Goal: Task Accomplishment & Management: Complete application form

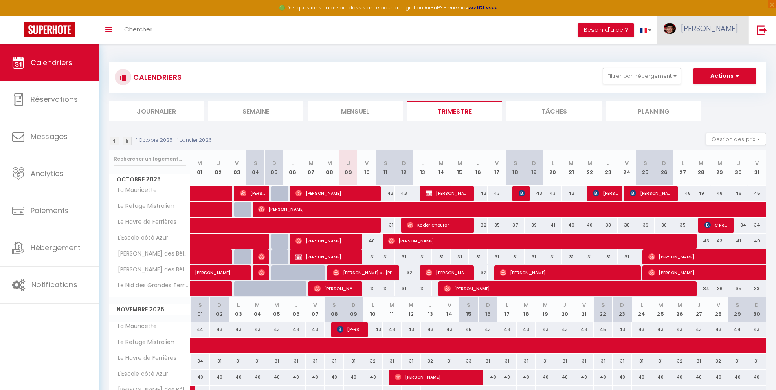
click at [727, 30] on span "[PERSON_NAME]" at bounding box center [709, 28] width 57 height 10
click at [703, 72] on link "Équipe" at bounding box center [716, 71] width 60 height 14
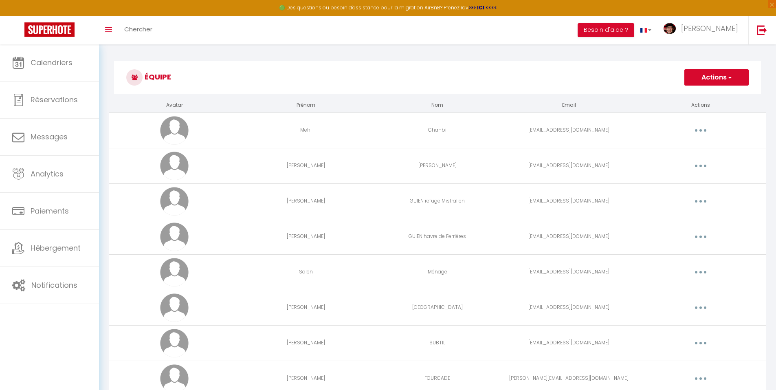
click at [712, 73] on button "Actions" at bounding box center [717, 77] width 64 height 16
click at [692, 96] on link "Ajouter un nouvel utilisateur" at bounding box center [701, 95] width 96 height 11
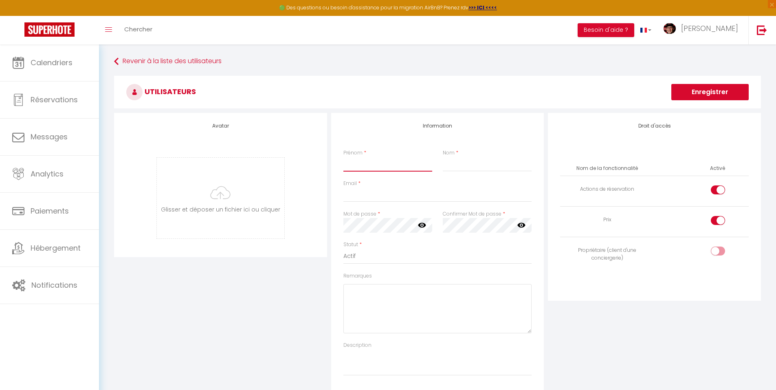
drag, startPoint x: 429, startPoint y: 164, endPoint x: 425, endPoint y: 168, distance: 5.8
click at [428, 164] on input "Prénom" at bounding box center [388, 164] width 89 height 15
type input "[PERSON_NAME]"
type input "JOLY"
paste input "[PERSON_NAME][EMAIL_ADDRESS][DOMAIN_NAME]"
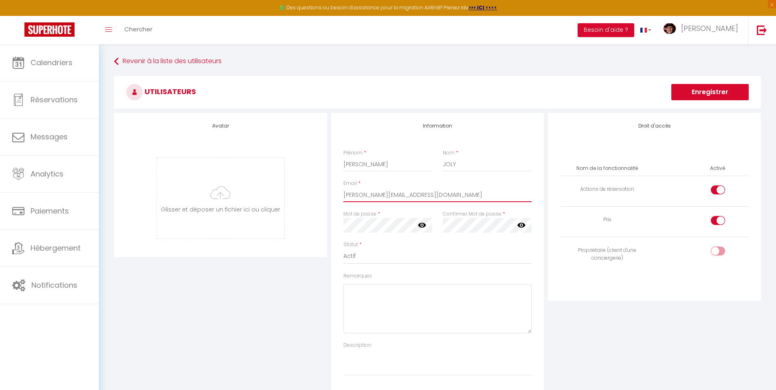
type input "[PERSON_NAME][EMAIL_ADDRESS][DOMAIN_NAME]"
click at [384, 298] on textarea "Remarques" at bounding box center [438, 308] width 189 height 49
type textarea "accès planning"
click at [718, 189] on div at bounding box center [718, 189] width 14 height 9
click at [718, 189] on input "checkbox" at bounding box center [725, 191] width 14 height 12
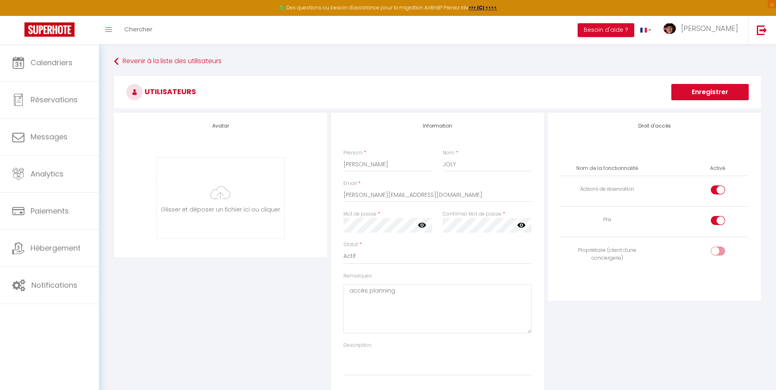
checkbox input "false"
click at [714, 218] on div at bounding box center [718, 220] width 14 height 9
click at [718, 218] on input "checkbox" at bounding box center [725, 222] width 14 height 12
checkbox input "false"
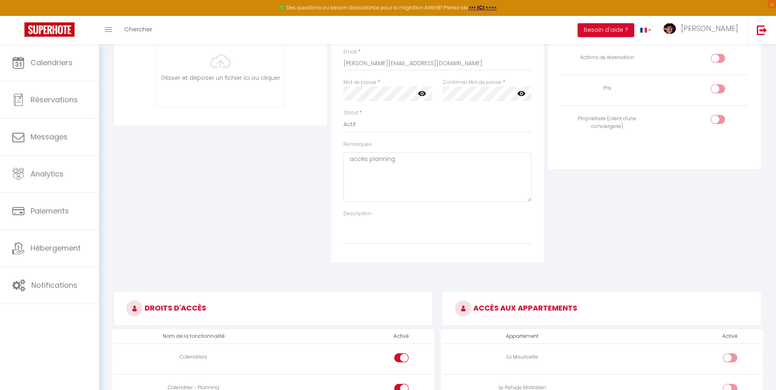
scroll to position [122, 0]
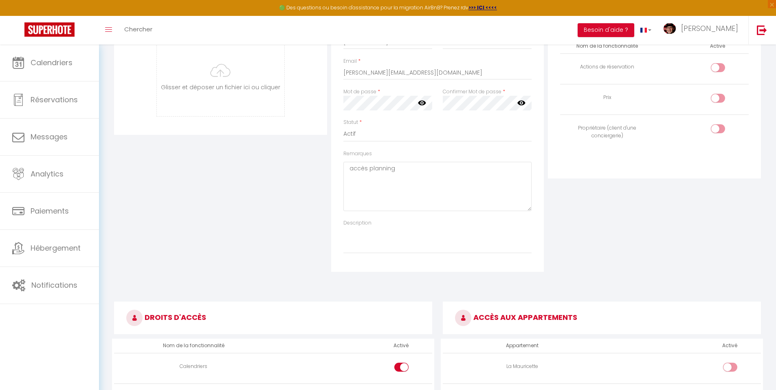
click at [721, 130] on input "checkbox" at bounding box center [725, 130] width 14 height 12
checkbox input "true"
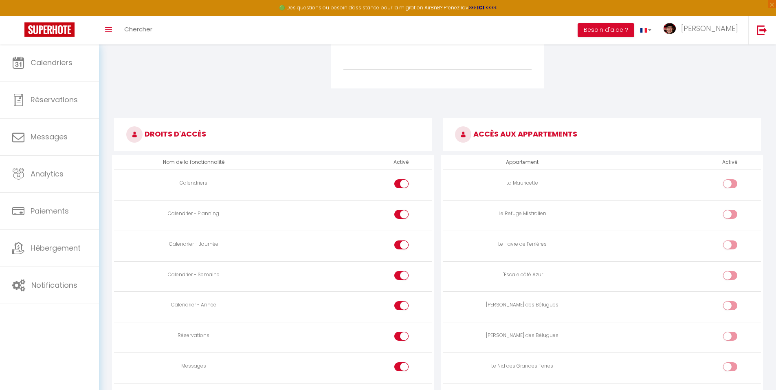
scroll to position [367, 0]
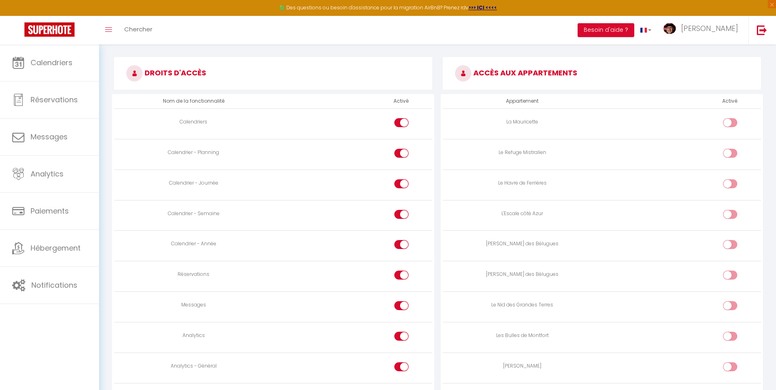
click at [399, 276] on div at bounding box center [402, 275] width 14 height 9
click at [401, 276] on input "checkbox" at bounding box center [408, 277] width 14 height 12
checkbox input "false"
click at [400, 304] on div at bounding box center [402, 305] width 14 height 9
click at [401, 304] on input "checkbox" at bounding box center [408, 307] width 14 height 12
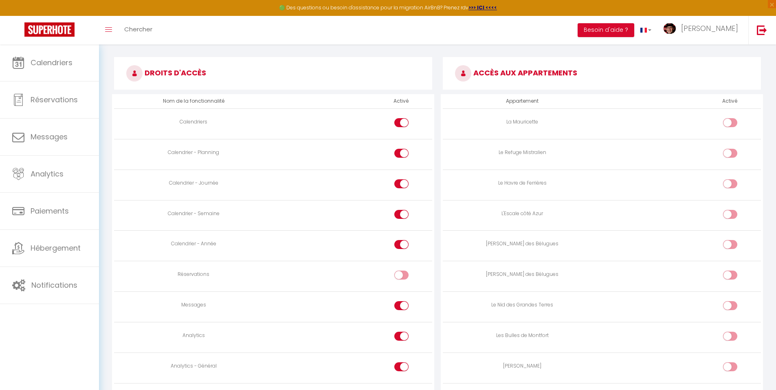
checkbox input "false"
click at [400, 333] on div at bounding box center [402, 336] width 14 height 9
click at [401, 333] on input "checkbox" at bounding box center [408, 338] width 14 height 12
checkbox input "false"
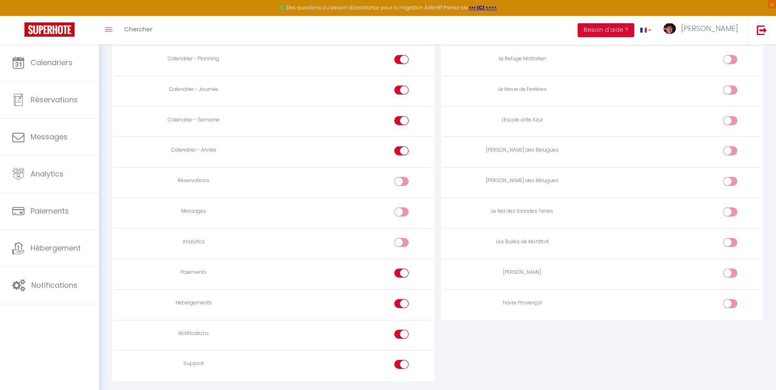
scroll to position [484, 0]
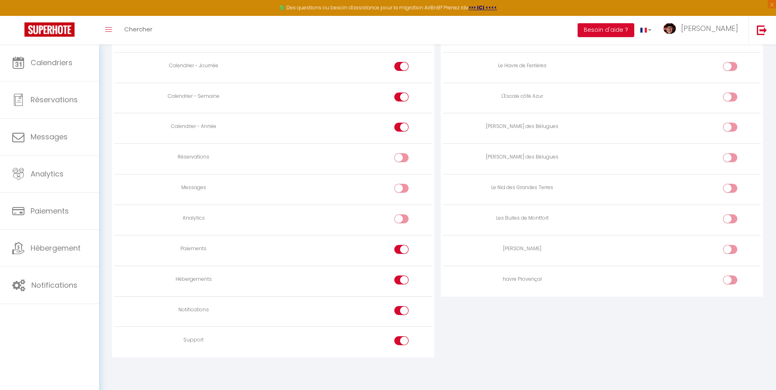
click at [399, 251] on div at bounding box center [402, 249] width 14 height 9
click at [401, 251] on input "checkbox" at bounding box center [408, 251] width 14 height 12
checkbox input "false"
click at [398, 278] on div at bounding box center [402, 280] width 14 height 9
click at [401, 278] on input "checkbox" at bounding box center [408, 282] width 14 height 12
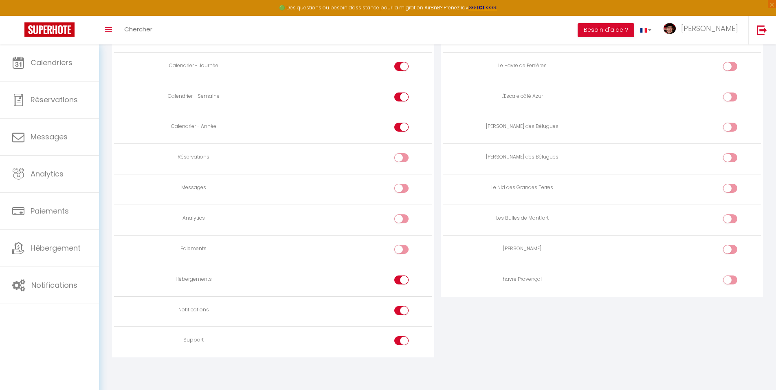
checkbox input "false"
click at [397, 310] on div at bounding box center [402, 310] width 14 height 9
click at [401, 310] on input "checkbox" at bounding box center [408, 312] width 14 height 12
checkbox input "false"
click at [399, 339] on div at bounding box center [402, 340] width 14 height 9
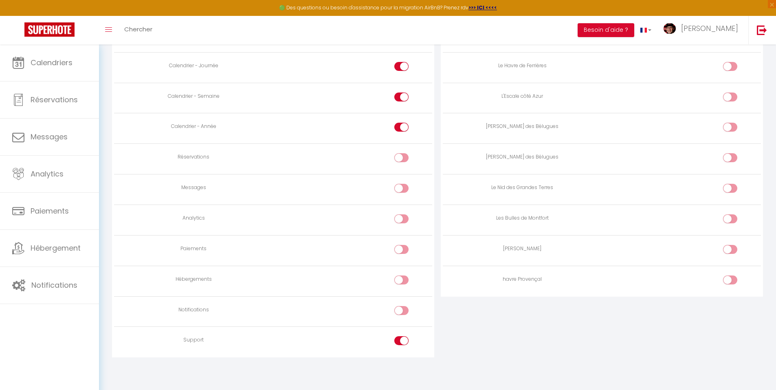
click at [401, 339] on input "checkbox" at bounding box center [408, 342] width 14 height 12
checkbox input "false"
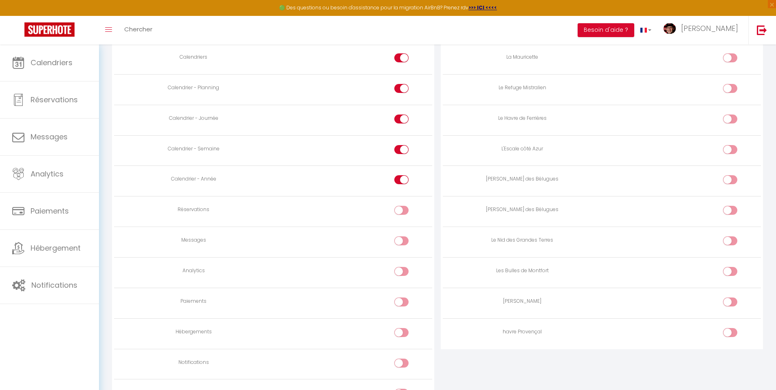
scroll to position [443, 0]
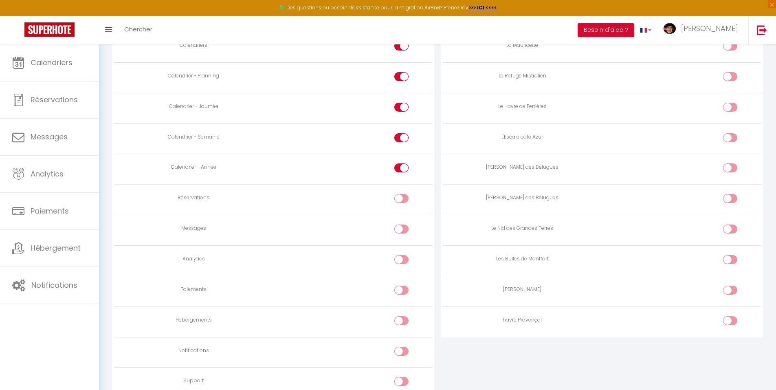
click at [733, 137] on input "checkbox" at bounding box center [737, 139] width 14 height 12
checkbox input "true"
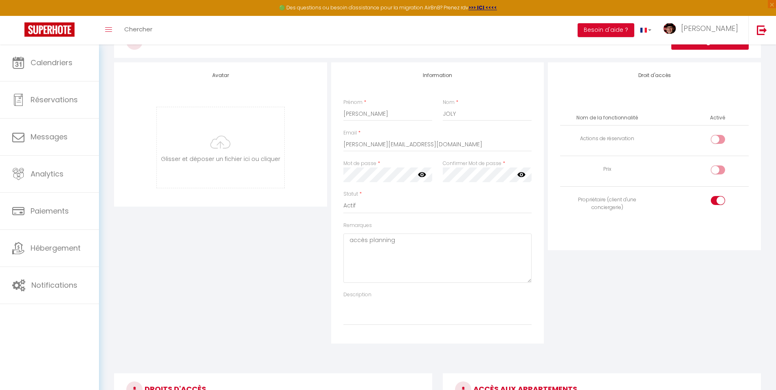
scroll to position [82, 0]
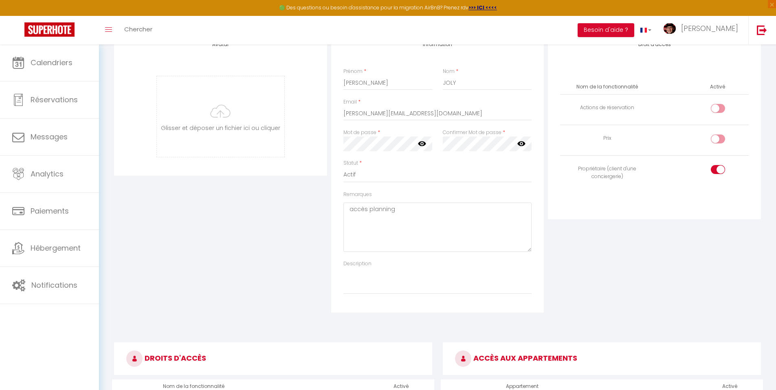
click at [715, 169] on div at bounding box center [718, 169] width 14 height 9
click at [718, 169] on input "checkbox" at bounding box center [725, 171] width 14 height 12
checkbox input "false"
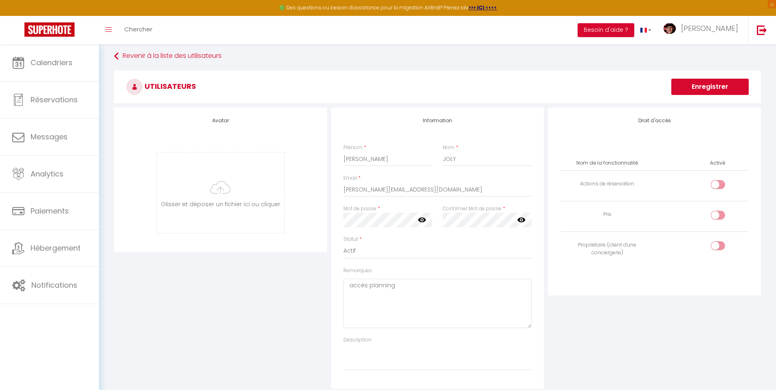
scroll to position [0, 0]
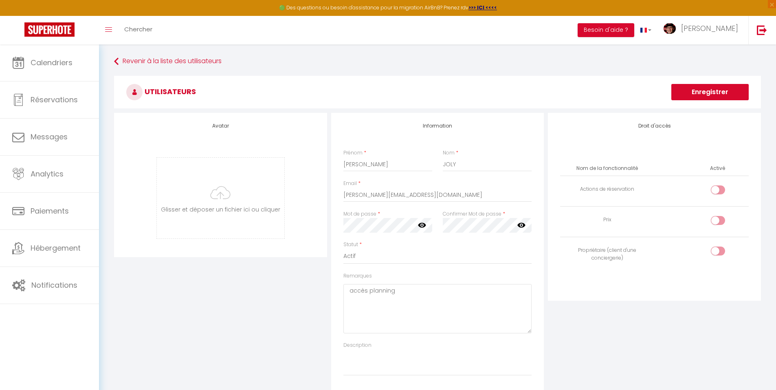
click at [706, 90] on button "Enregistrer" at bounding box center [710, 92] width 77 height 16
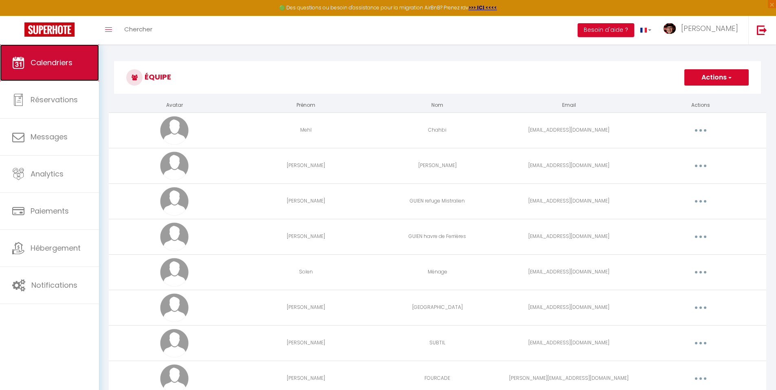
click at [68, 77] on link "Calendriers" at bounding box center [49, 62] width 99 height 37
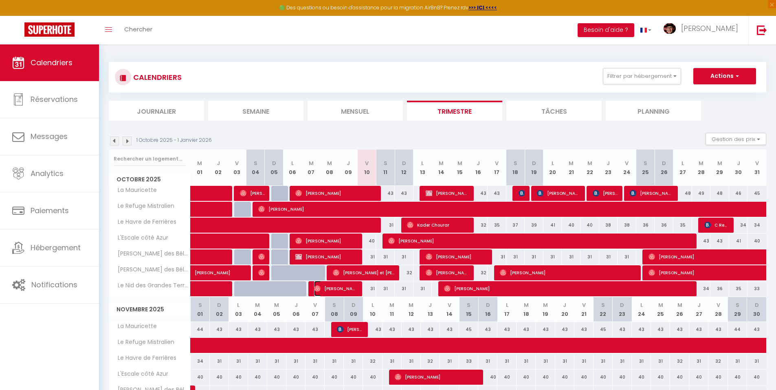
click at [335, 289] on span "[PERSON_NAME]" at bounding box center [336, 288] width 44 height 15
select select "OK"
select select "0"
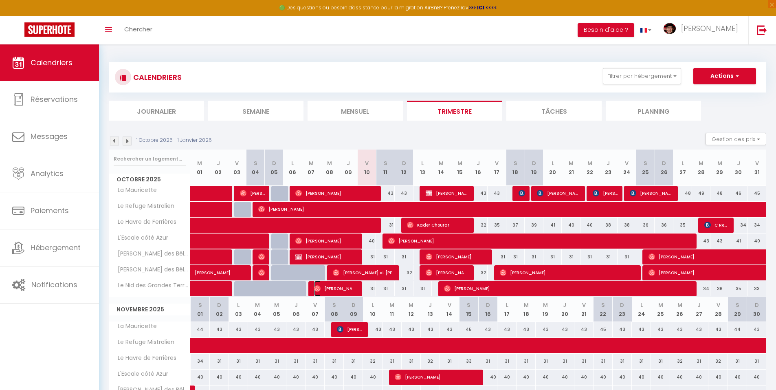
select select "1"
select select
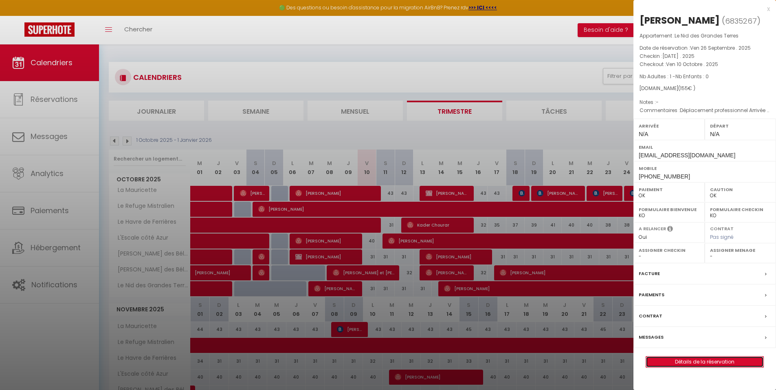
click at [689, 359] on link "Détails de la réservation" at bounding box center [704, 362] width 117 height 11
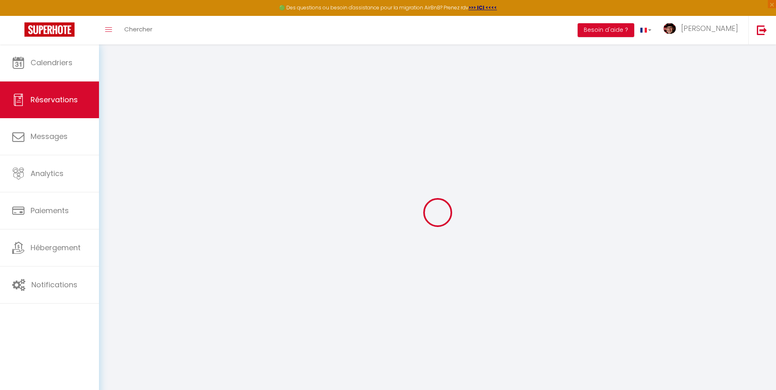
type input "[PERSON_NAME]"
type input "Chaffort"
type input "[EMAIL_ADDRESS][DOMAIN_NAME]"
type input "[PHONE_NUMBER]"
select select
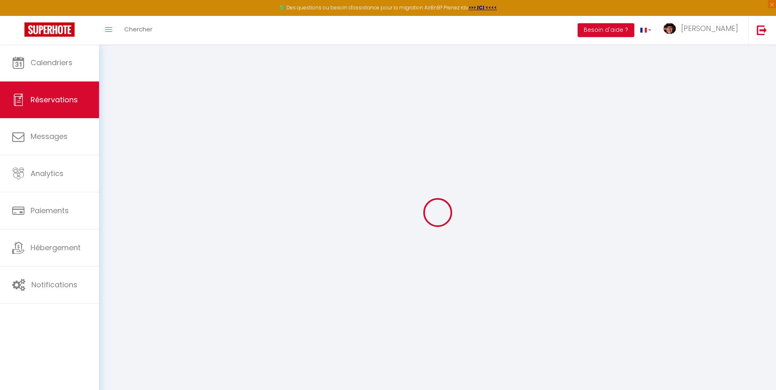
type input "23.25"
select select "66894"
select select "1"
select select
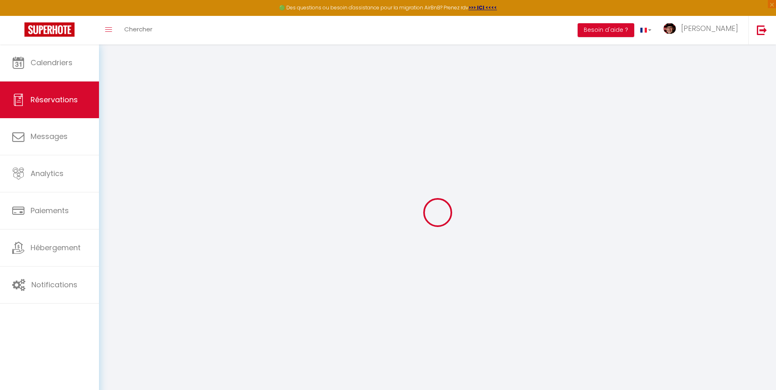
type input "1"
select select "12"
select select
type input "108"
checkbox input "false"
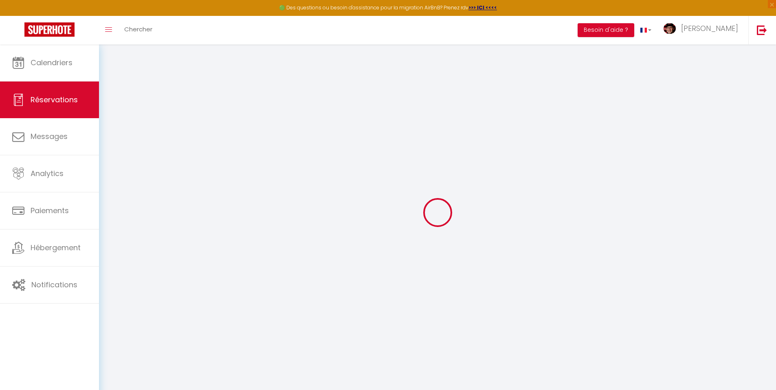
type input "0"
select select "1"
type input "0"
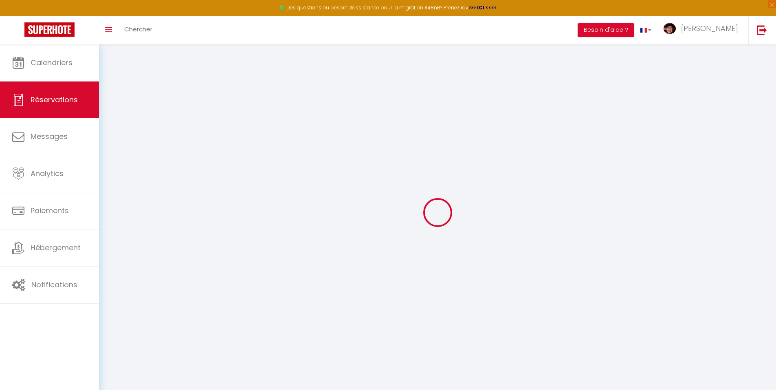
select select
select select "15"
checkbox input "false"
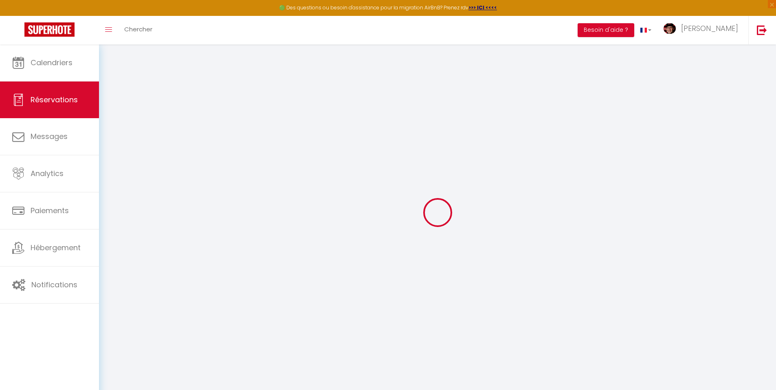
select select
checkbox input "false"
select select
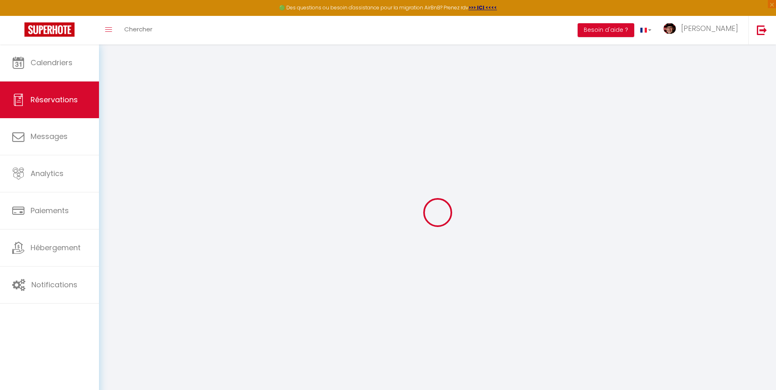
select select
checkbox input "false"
select select
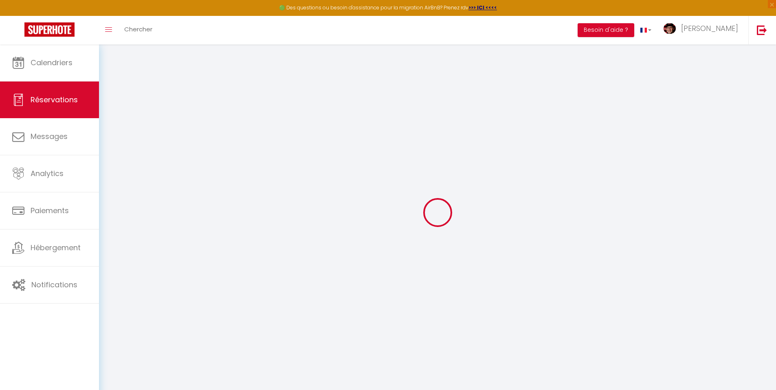
select select
checkbox input "false"
type textarea "Déplacement professionnel Arrivée 1800 départ 0800"
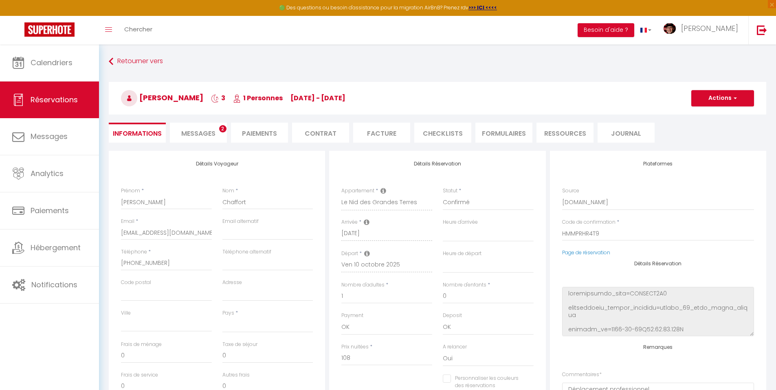
select select
type input "47"
select select
checkbox input "false"
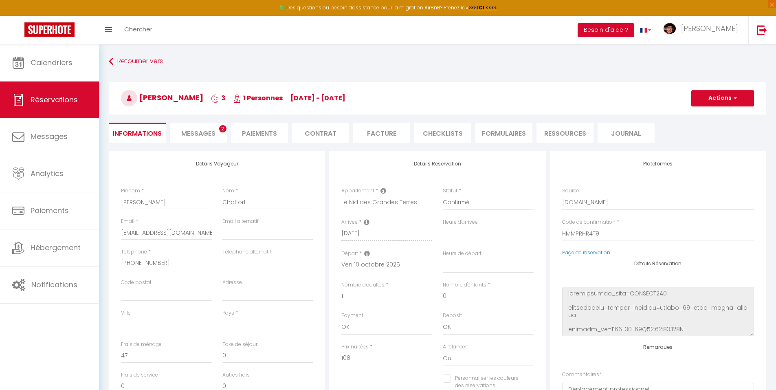
select select
checkbox input "false"
select select
click at [194, 130] on span "Messages" at bounding box center [198, 133] width 34 height 9
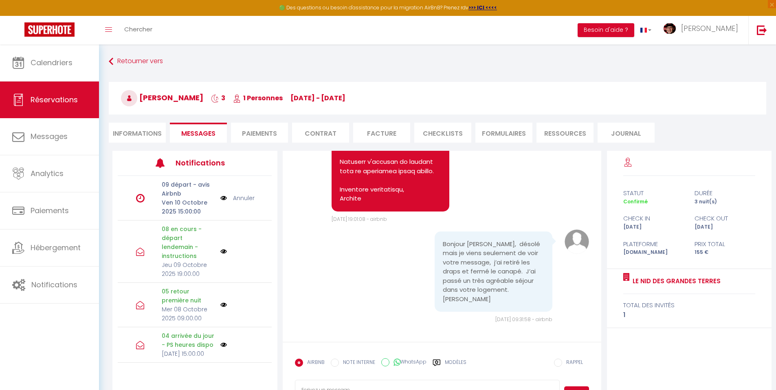
scroll to position [3940, 0]
click at [452, 359] on label "Modèles" at bounding box center [456, 366] width 22 height 14
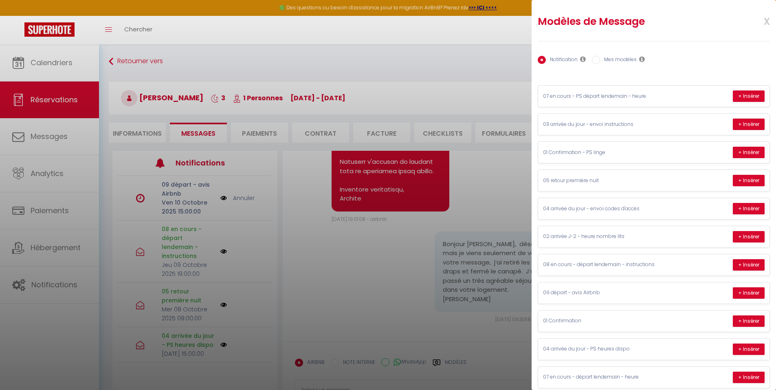
click at [610, 59] on label "Mes modèles" at bounding box center [618, 60] width 37 height 9
click at [600, 59] on input "Mes modèles" at bounding box center [596, 60] width 8 height 8
radio input "true"
radio input "false"
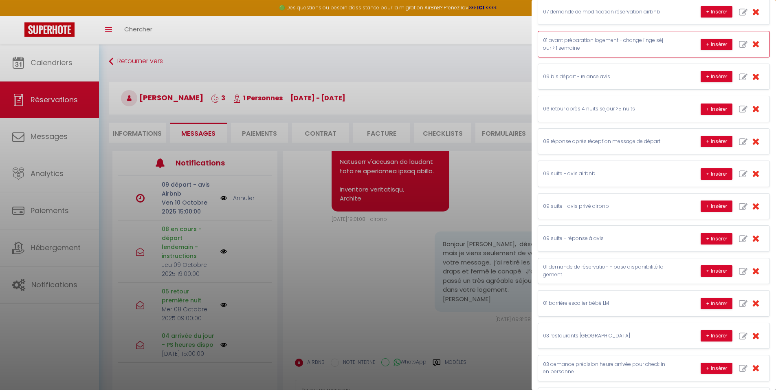
scroll to position [245, 0]
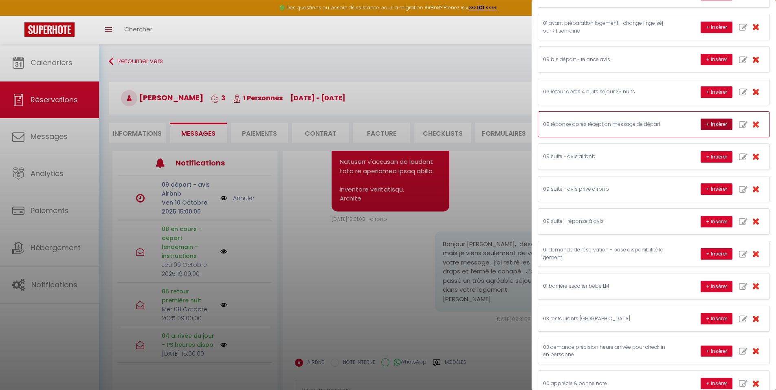
click at [706, 120] on button "+ Insérer" at bounding box center [717, 124] width 32 height 11
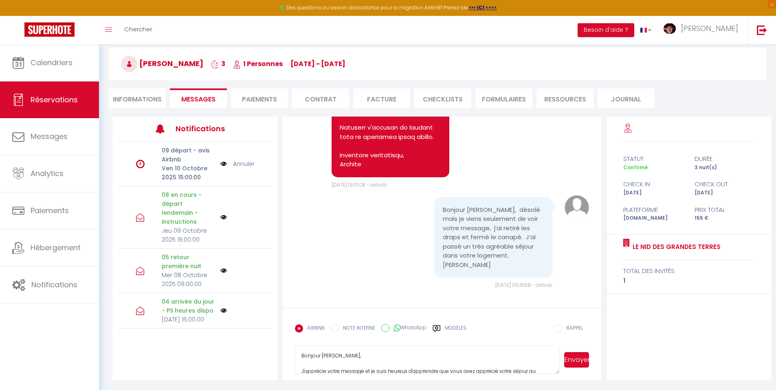
scroll to position [44, 0]
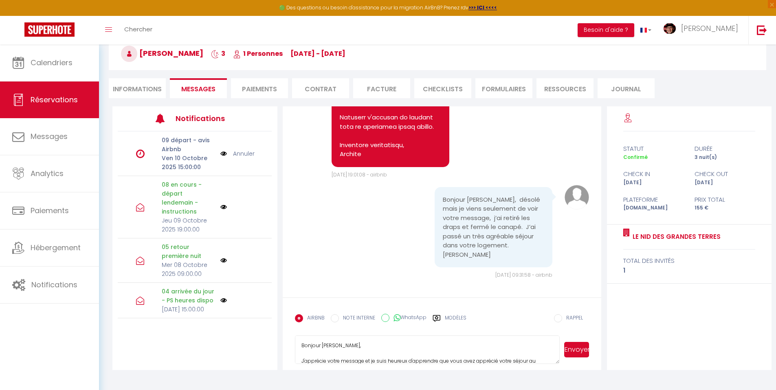
click at [355, 347] on textarea "Bonjour [PERSON_NAME], J'apprécie votre message et je suis heureux d'apprendre …" at bounding box center [427, 349] width 265 height 29
click at [423, 353] on textarea "Bonjour [PERSON_NAME], J'apprécie votre message et je suis heureux d'apprendre …" at bounding box center [427, 349] width 265 height 29
type textarea "Bonjour [PERSON_NAME], J'apprécie votre message et j'en prends bonne note. Je s…"
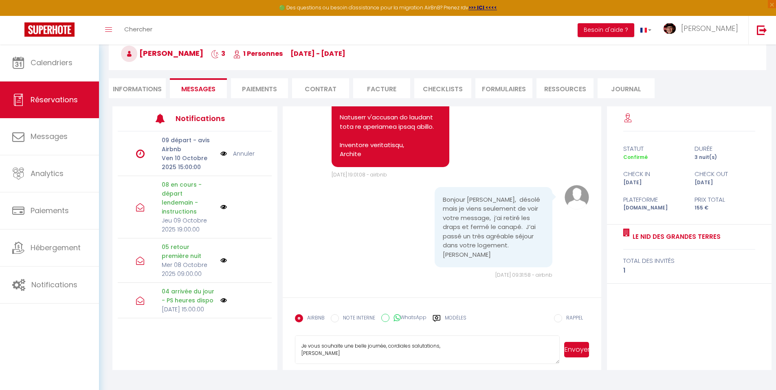
click at [572, 351] on button "Envoyer" at bounding box center [576, 349] width 25 height 15
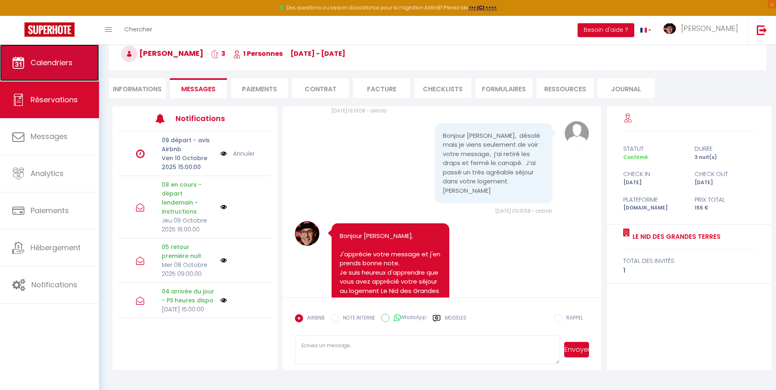
click at [15, 67] on icon at bounding box center [18, 63] width 12 height 12
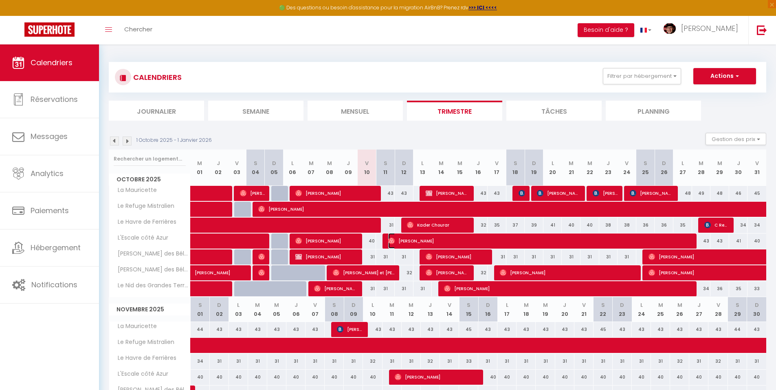
click at [422, 241] on span "[PERSON_NAME]" at bounding box center [541, 240] width 306 height 15
select select "OK"
select select "0"
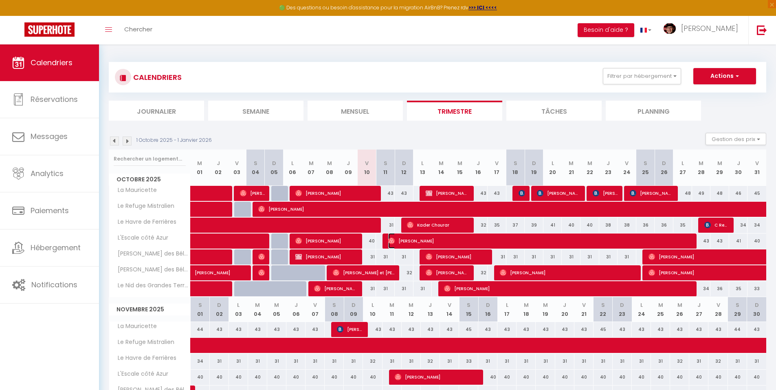
select select "1"
select select
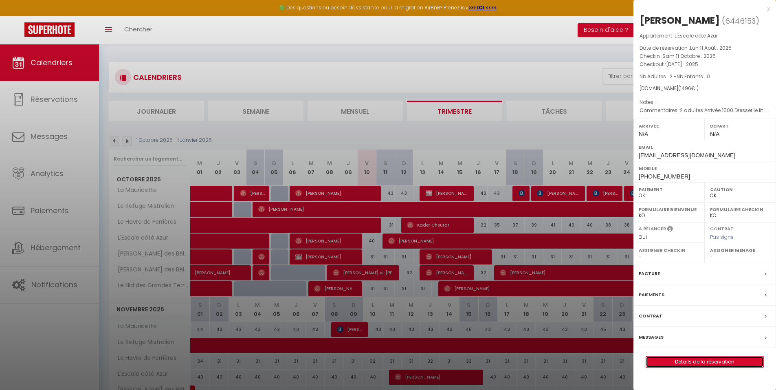
click at [709, 362] on link "Détails de la réservation" at bounding box center [704, 362] width 117 height 11
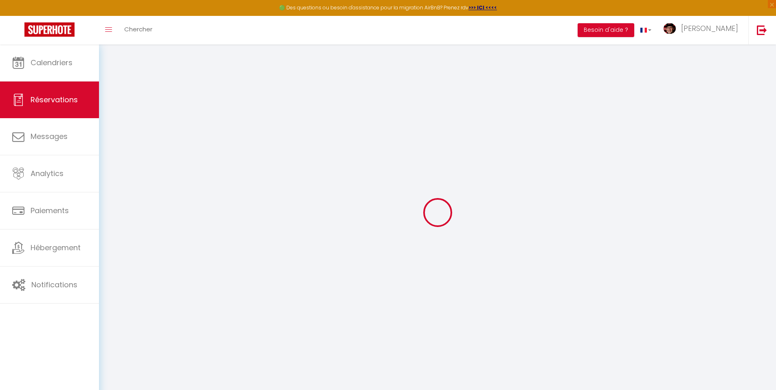
type input "[PERSON_NAME]"
type input "[EMAIL_ADDRESS][DOMAIN_NAME]"
type input "[PHONE_NUMBER]"
select select
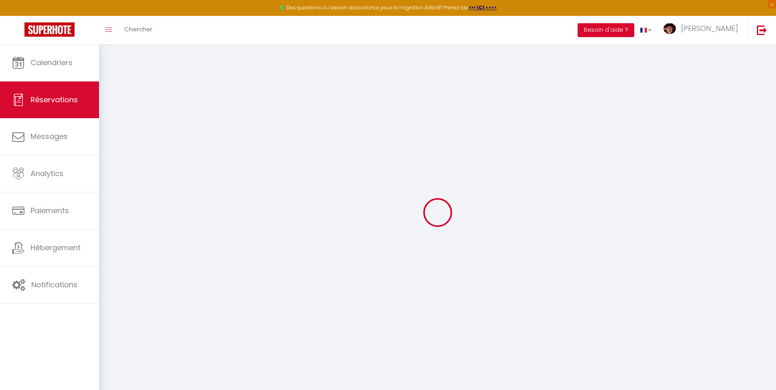
type input "224.53"
select select "70813"
select select "1"
select select
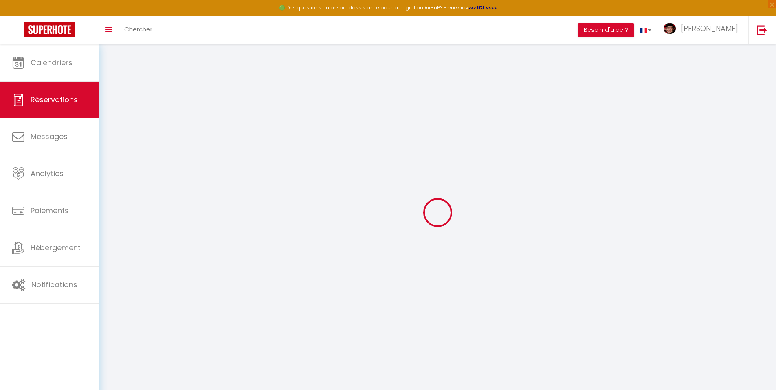
type input "2"
select select "12"
select select
type input "1422"
checkbox input "false"
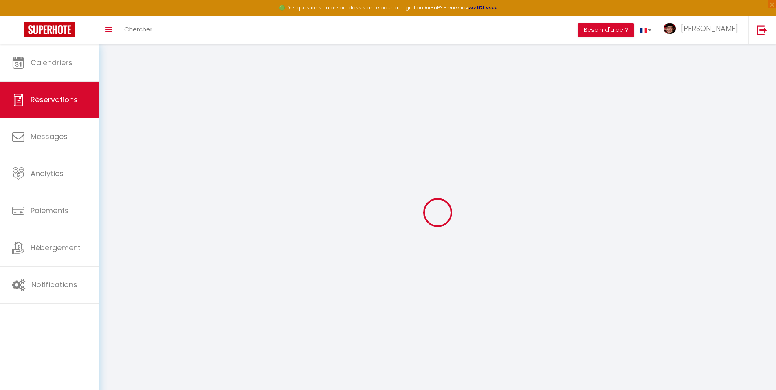
type input "0"
select select "1"
type input "0"
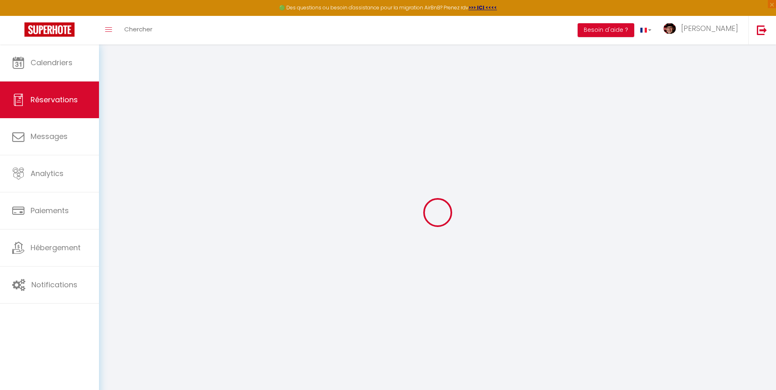
select select
select select "15"
checkbox input "false"
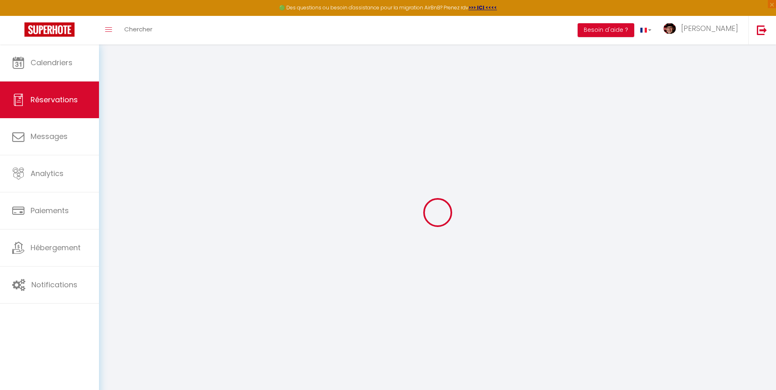
select select
checkbox input "false"
select select
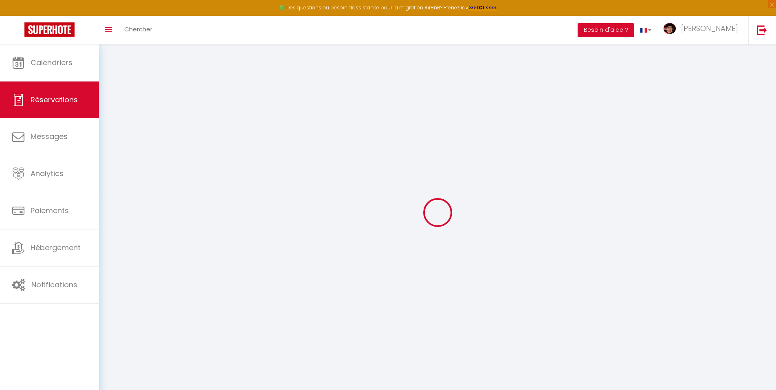
select select
checkbox input "false"
select select
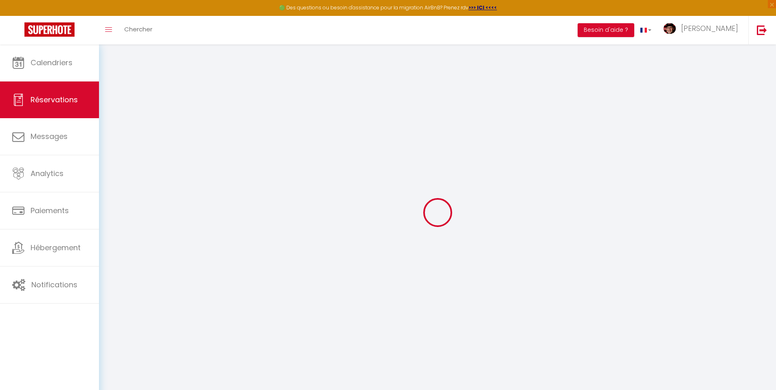
select select
checkbox input "false"
type textarea "2 adultes Arrivée 1500 Dresser le lit double et les lits jumeaux en lit double …"
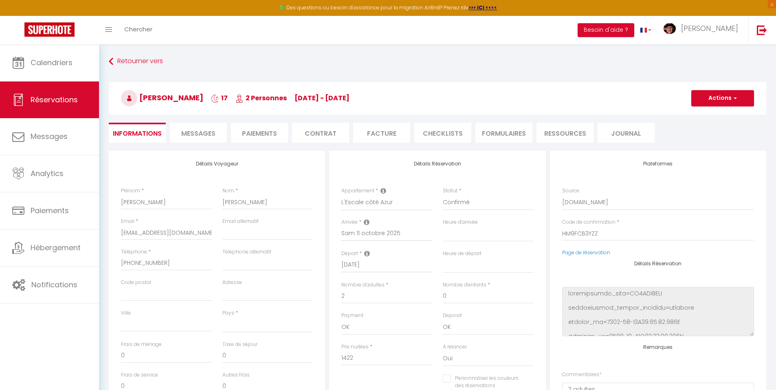
select select
type input "74"
select select
checkbox input "false"
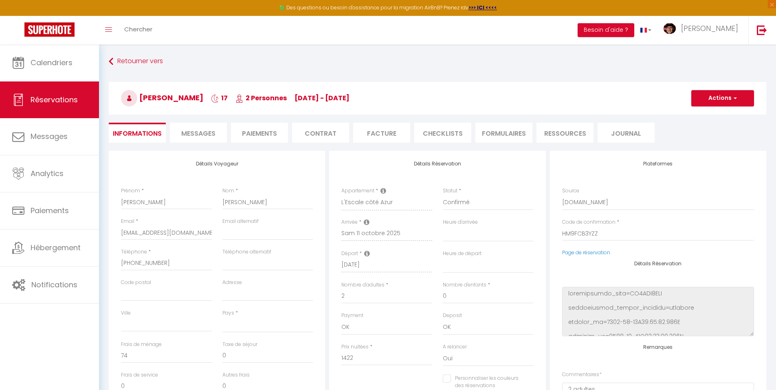
select select
checkbox input "false"
select select
click at [203, 127] on li "Messages" at bounding box center [198, 133] width 57 height 20
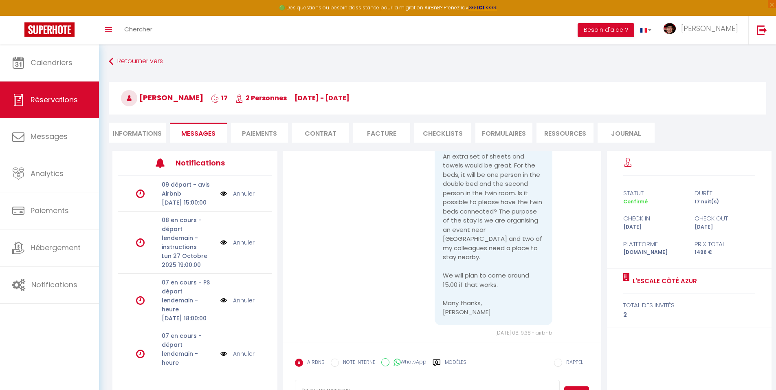
scroll to position [1270, 0]
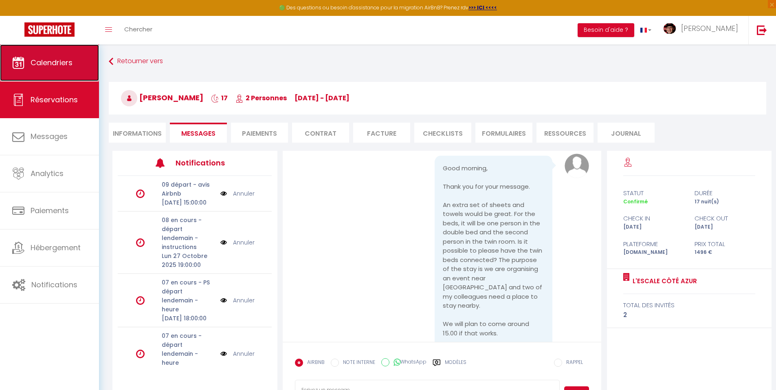
click at [52, 58] on span "Calendriers" at bounding box center [52, 62] width 42 height 10
